Goal: Navigation & Orientation: Find specific page/section

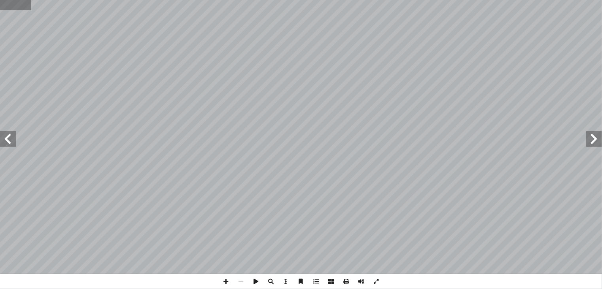
click at [8, 6] on input "text" at bounding box center [15, 5] width 31 height 10
type input "**"
click at [601, 139] on span at bounding box center [594, 139] width 16 height 16
click at [227, 280] on span at bounding box center [225, 281] width 15 height 15
click at [224, 280] on span at bounding box center [225, 281] width 15 height 15
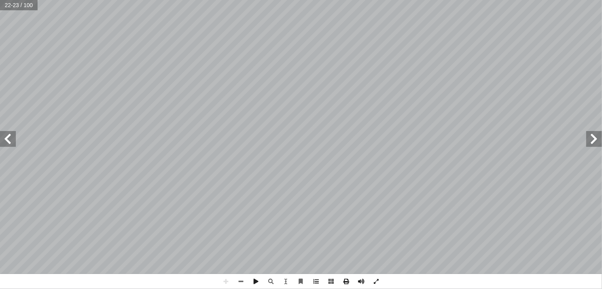
click at [601, 72] on html "الصفحة الرئيسية الصف الأول الصف الثاني الصف الثالث الصف الرابع الصف الخامس الصف…" at bounding box center [301, 36] width 602 height 72
click at [242, 282] on span at bounding box center [240, 281] width 15 height 15
click at [227, 279] on span at bounding box center [225, 281] width 15 height 15
click at [460, 277] on div "18 ) ١ نشاط ( كائنات دقيقة في مستنقع: دوات: أ وال� ّ المواد ــارة، وملعقــة، وش…" at bounding box center [301, 144] width 602 height 289
click at [332, 0] on html "الصفحة الرئيسية الصف الأول الصف الثاني الصف الثالث الصف الرابع الصف الخامس الصف…" at bounding box center [301, 36] width 602 height 72
